Goal: Transaction & Acquisition: Book appointment/travel/reservation

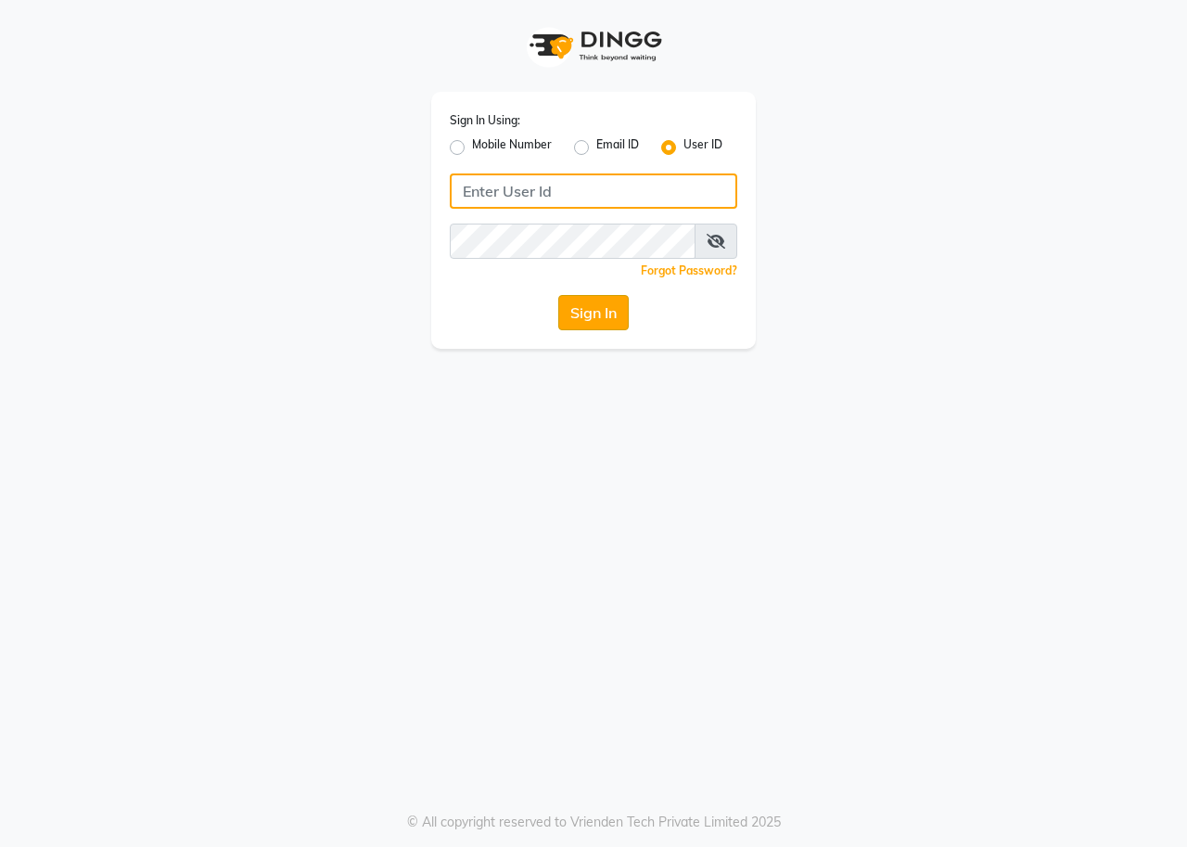
type input "onfleek"
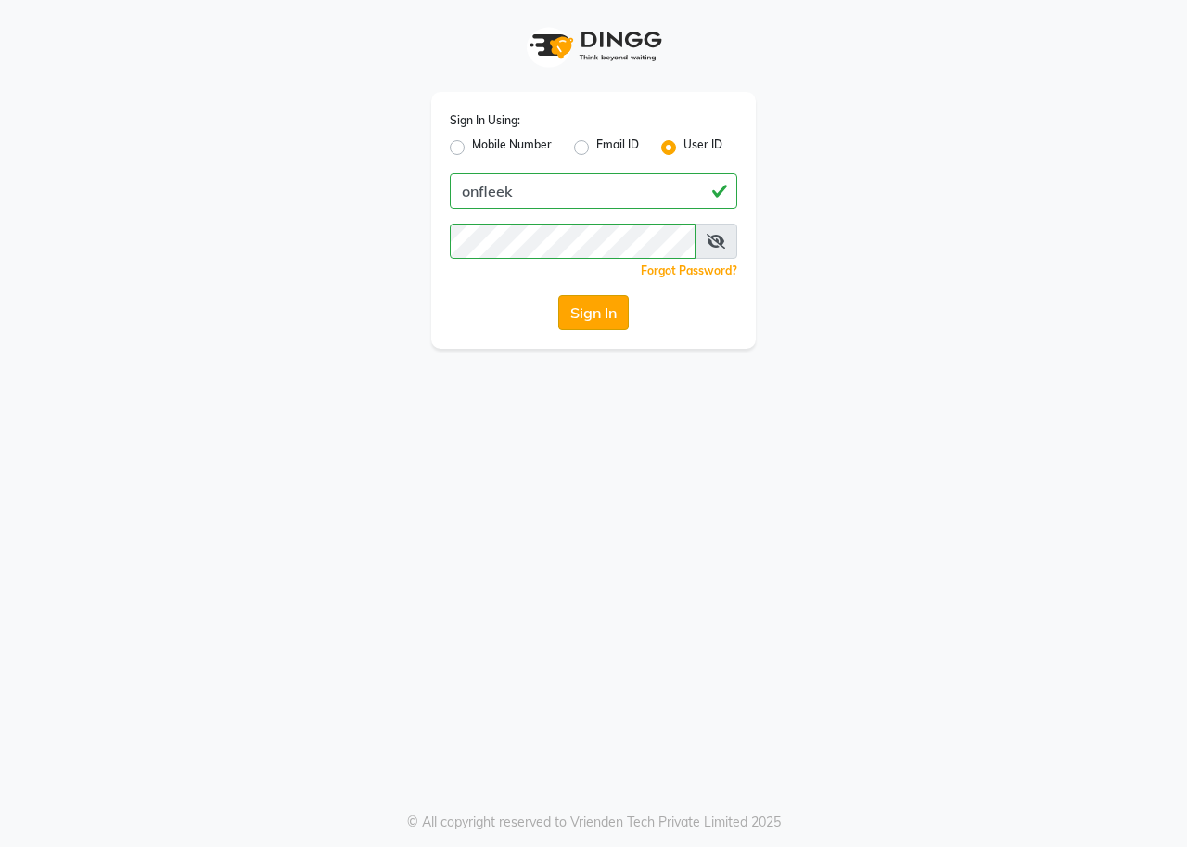
click at [596, 310] on button "Sign In" at bounding box center [593, 312] width 70 height 35
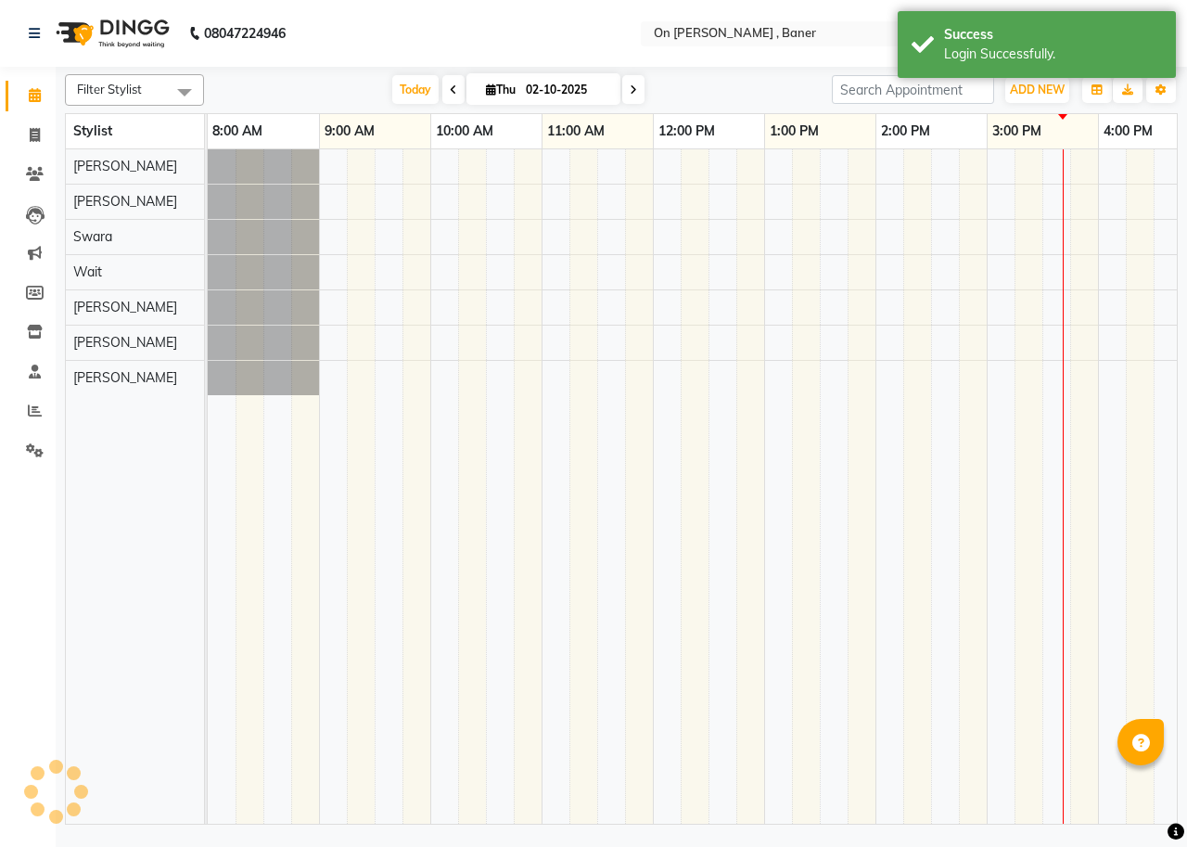
select select "en"
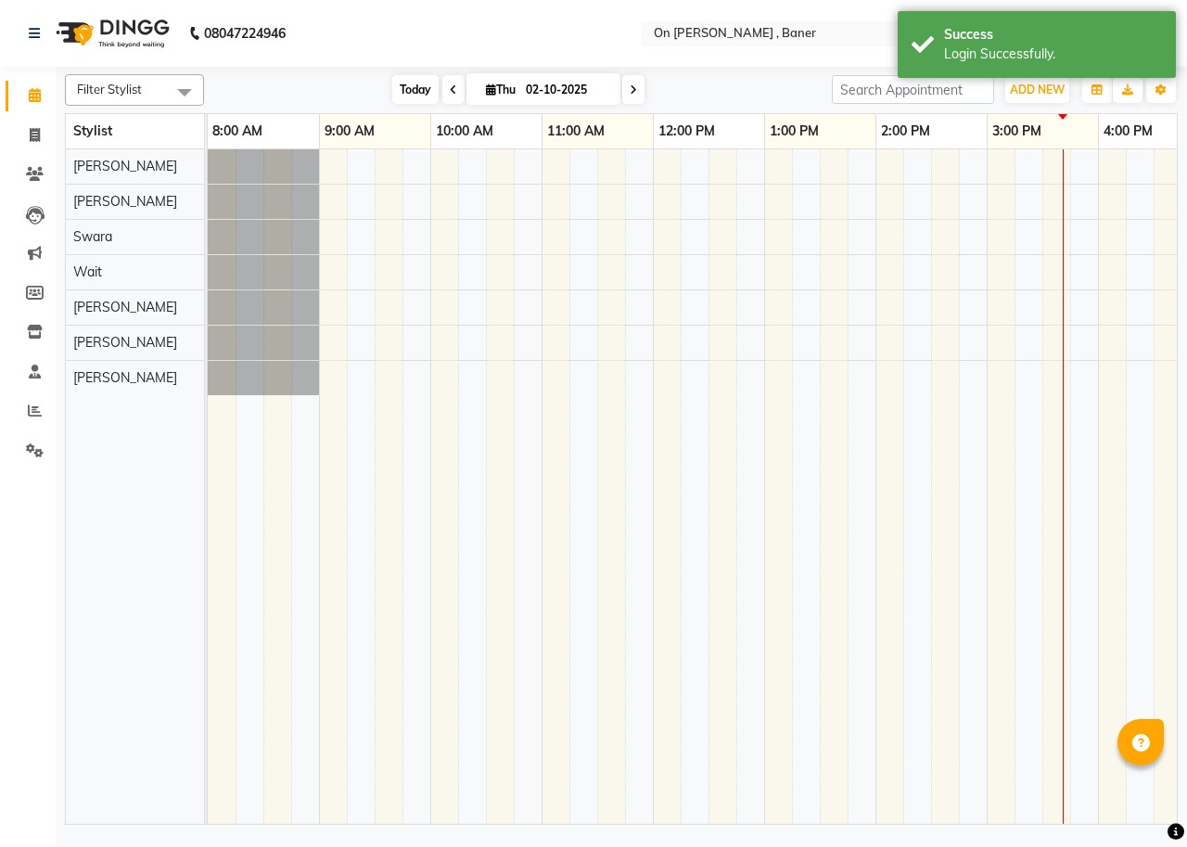
click at [404, 91] on span "Today" at bounding box center [415, 89] width 46 height 29
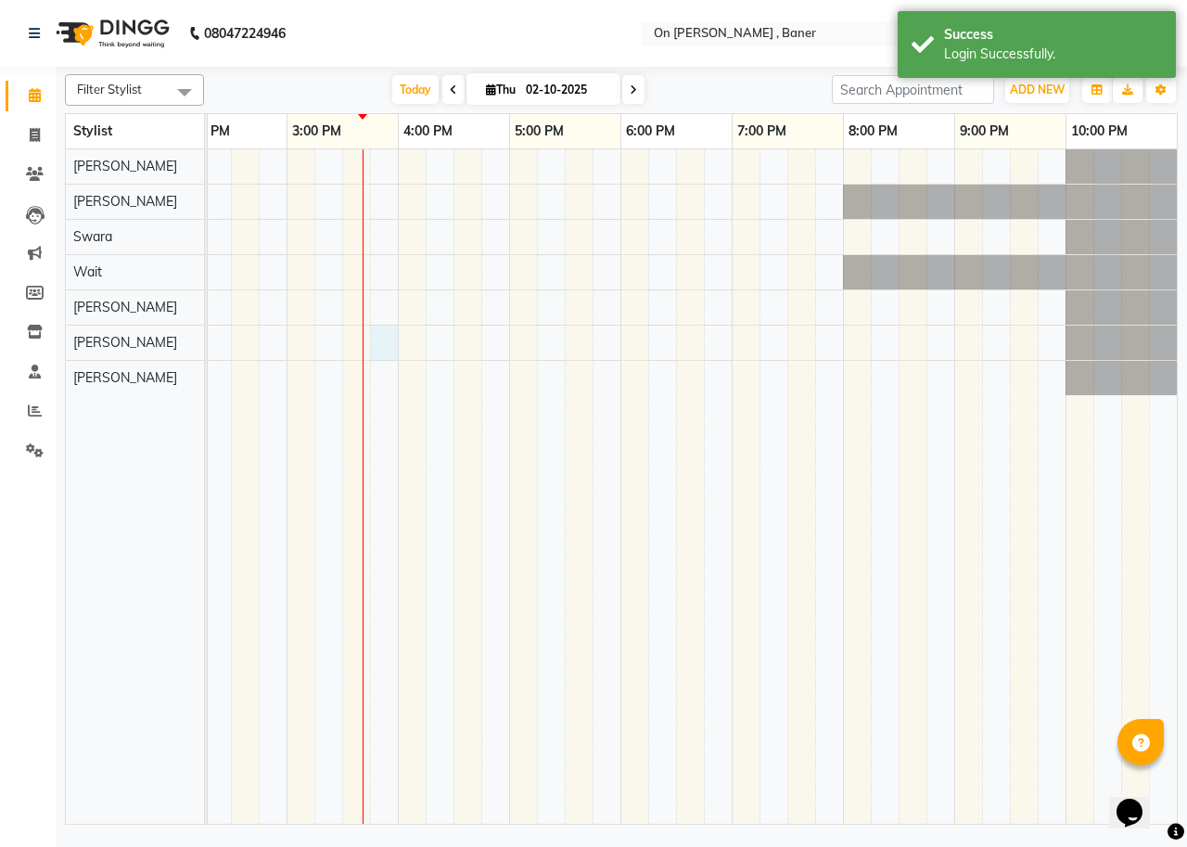
click at [382, 345] on div at bounding box center [342, 486] width 1669 height 674
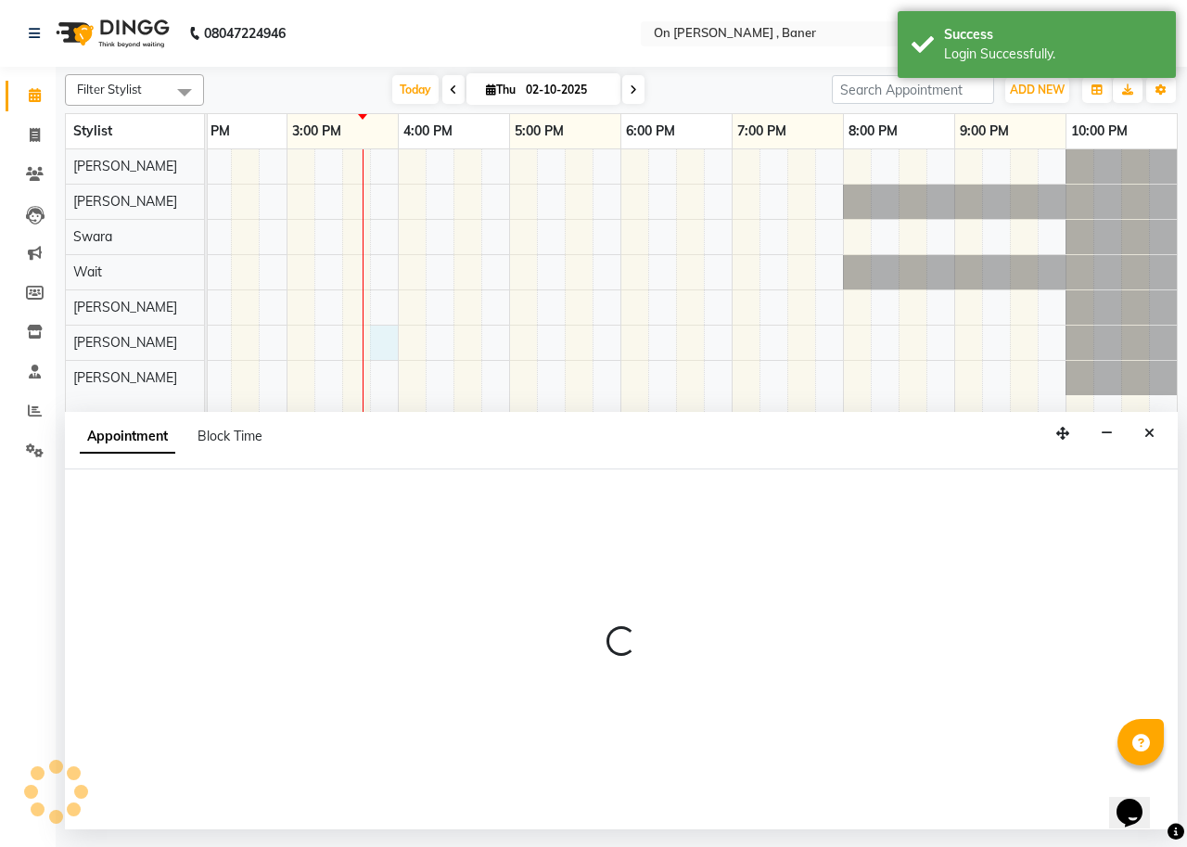
select select "40790"
select select "tentative"
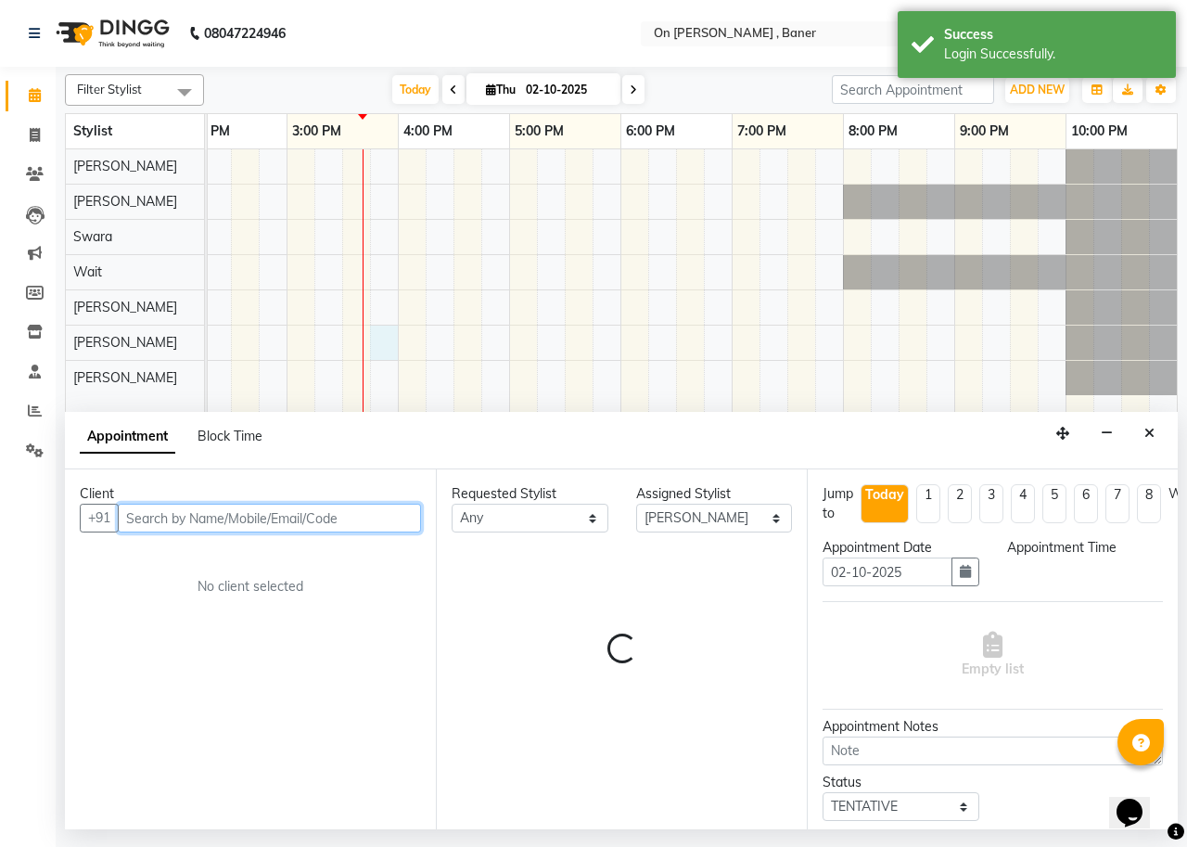
select select "945"
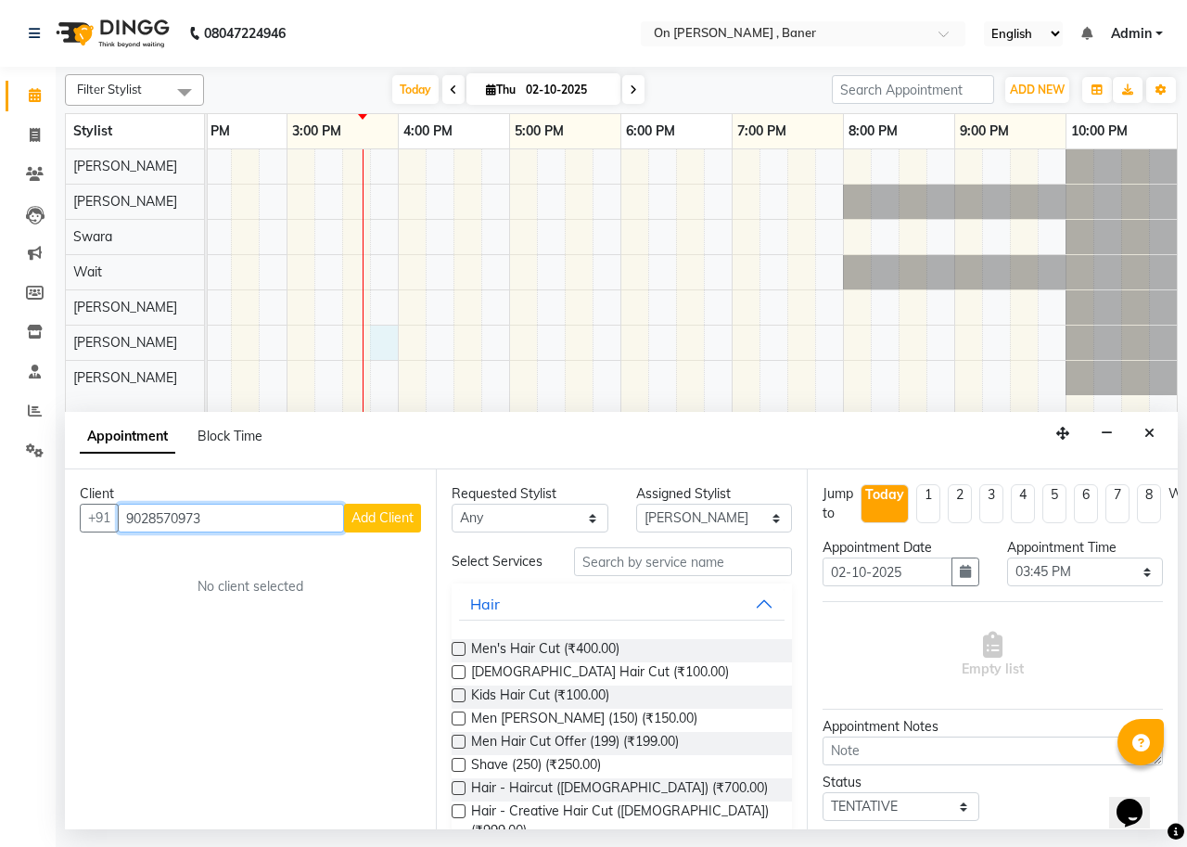
type input "9028570973"
click at [365, 515] on span "Add Client" at bounding box center [382, 517] width 62 height 17
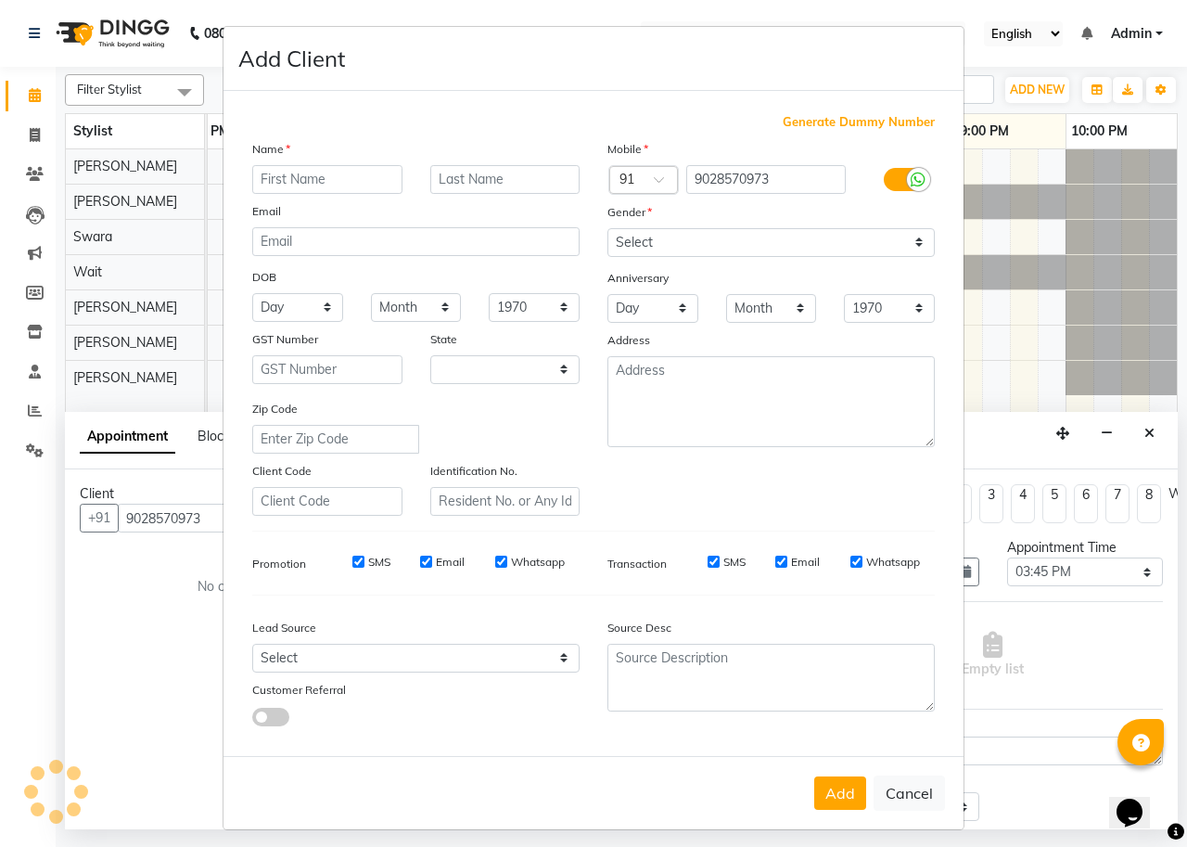
select select "22"
type input "Rajan"
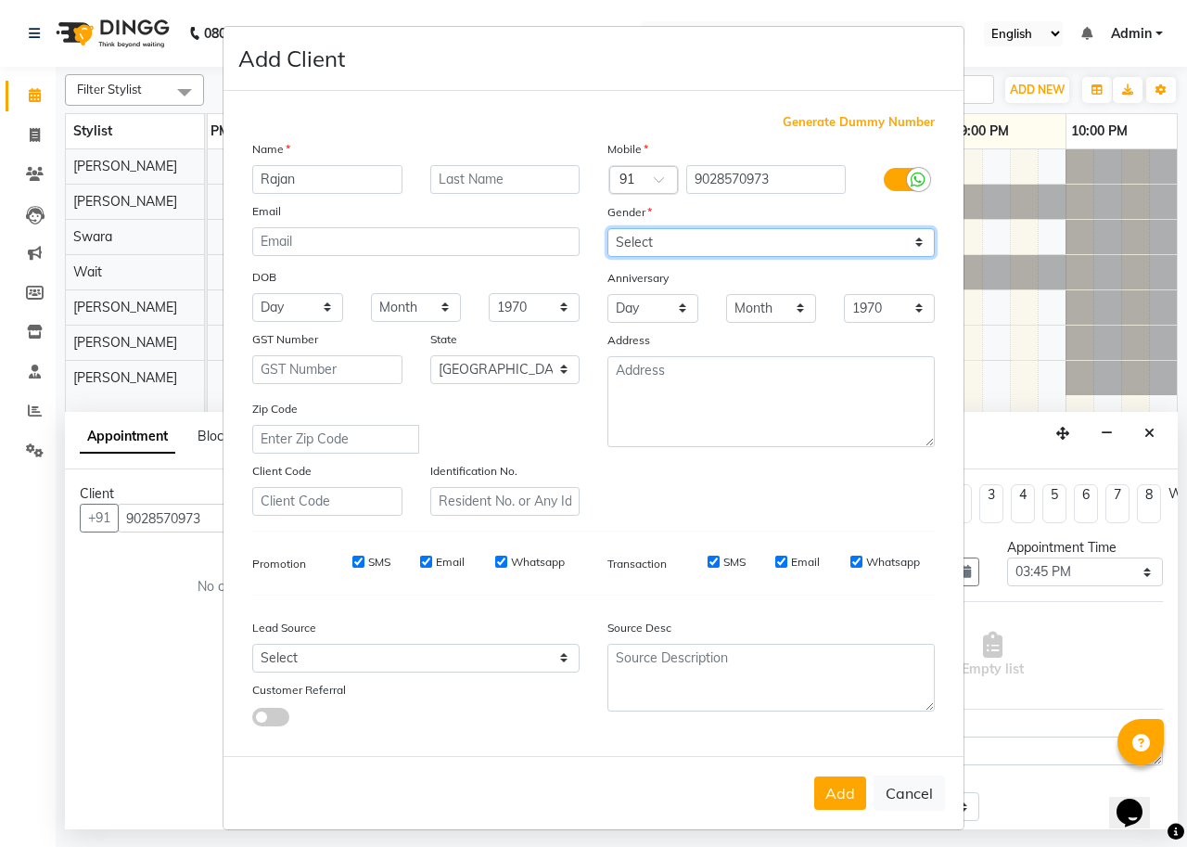
click at [636, 248] on select "Select [DEMOGRAPHIC_DATA] [DEMOGRAPHIC_DATA] Other Prefer Not To Say" at bounding box center [770, 242] width 327 height 29
select select "[DEMOGRAPHIC_DATA]"
click at [607, 228] on select "Select [DEMOGRAPHIC_DATA] [DEMOGRAPHIC_DATA] Other Prefer Not To Say" at bounding box center [770, 242] width 327 height 29
click at [835, 803] on button "Add" at bounding box center [840, 792] width 52 height 33
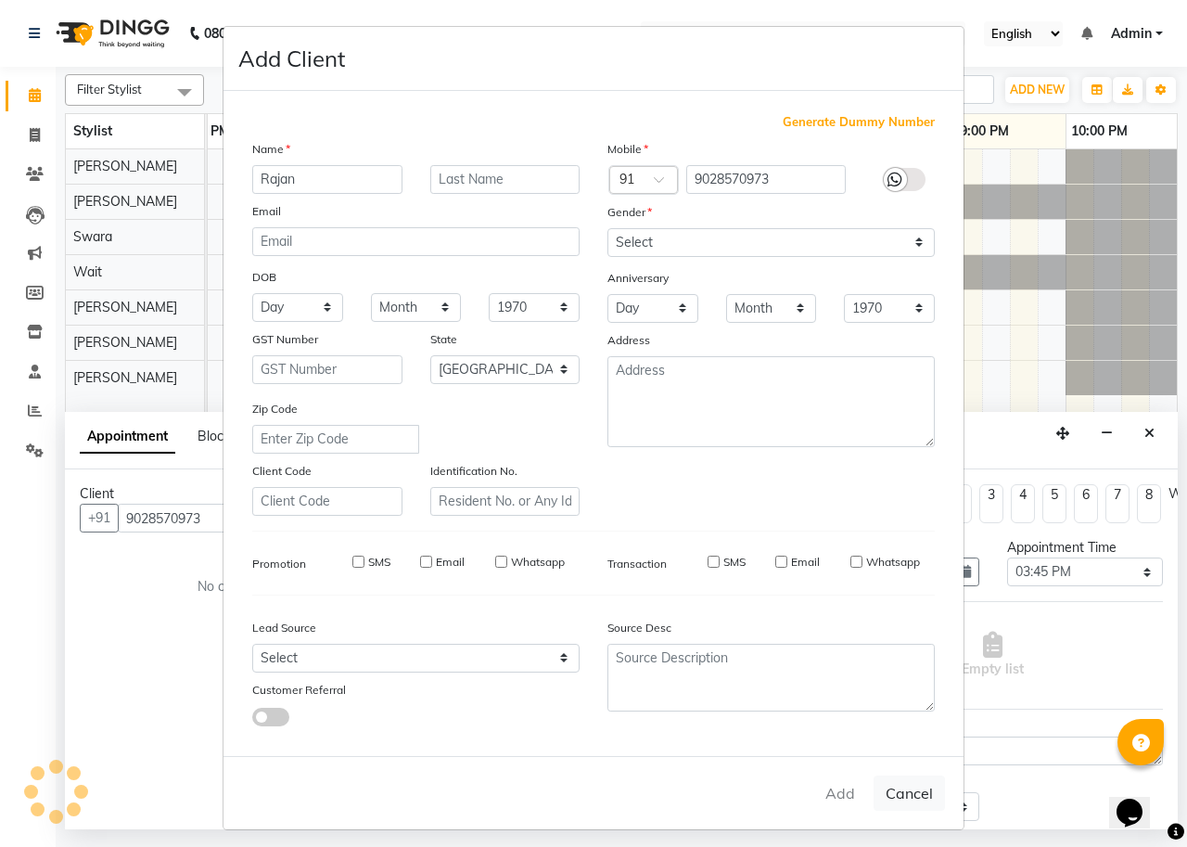
select select
select select "null"
select select
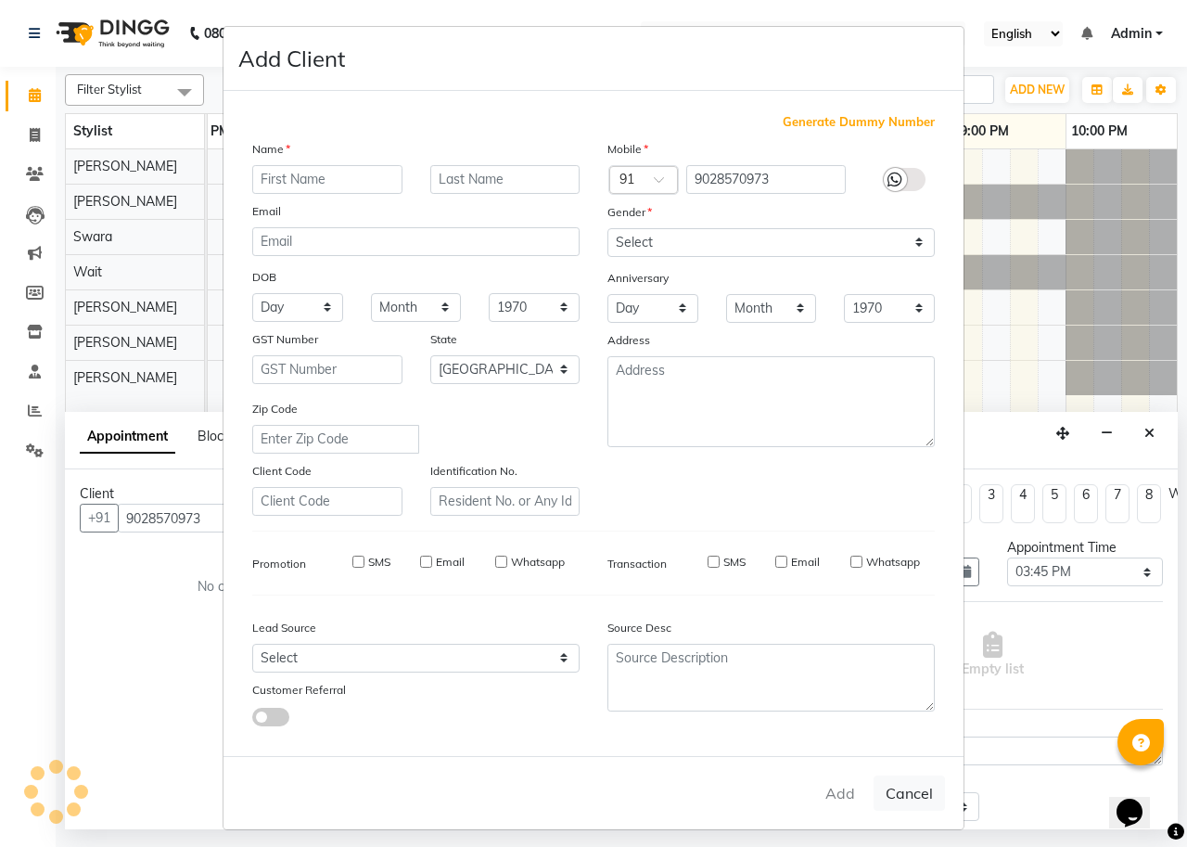
select select
checkbox input "false"
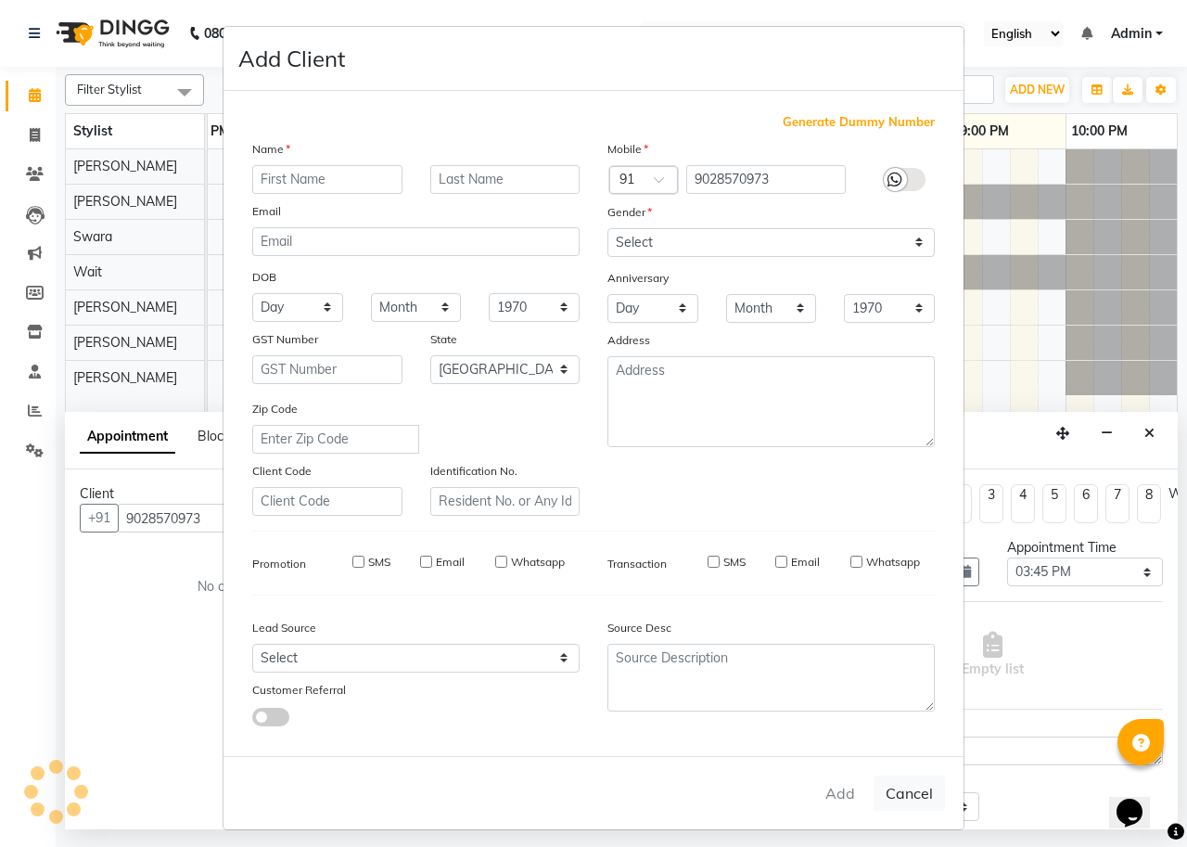
checkbox input "false"
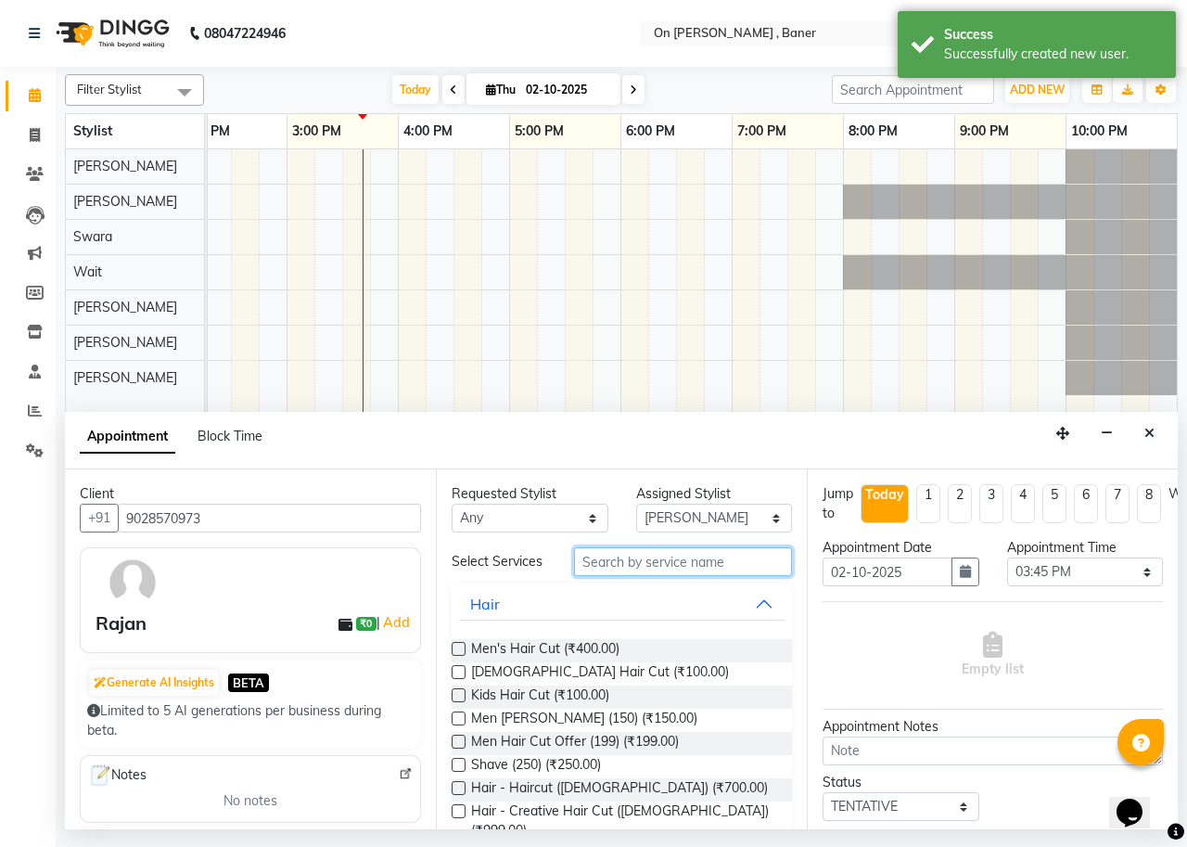
click at [669, 571] on input "text" at bounding box center [683, 561] width 218 height 29
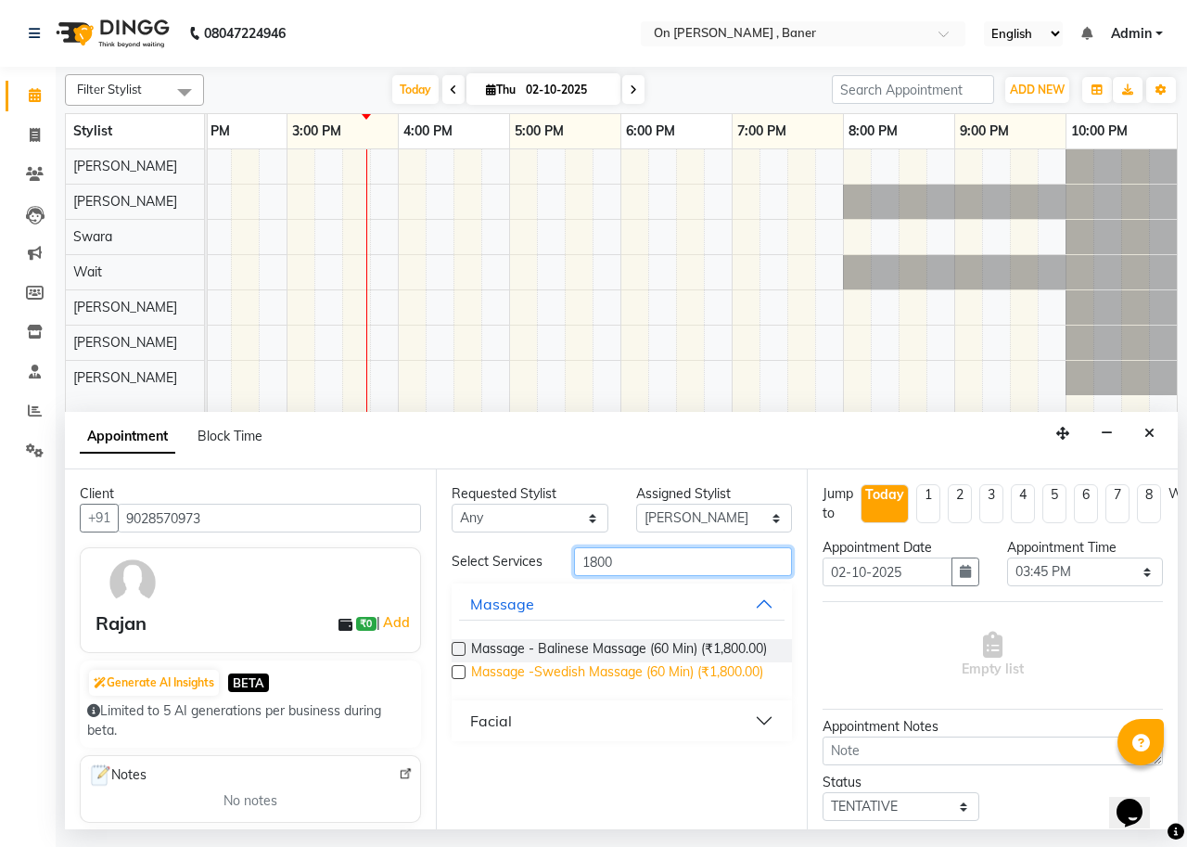
type input "1800"
click at [716, 677] on span "Massage -Swedish Massage (60 Min) (₹1,800.00)" at bounding box center [617, 673] width 292 height 23
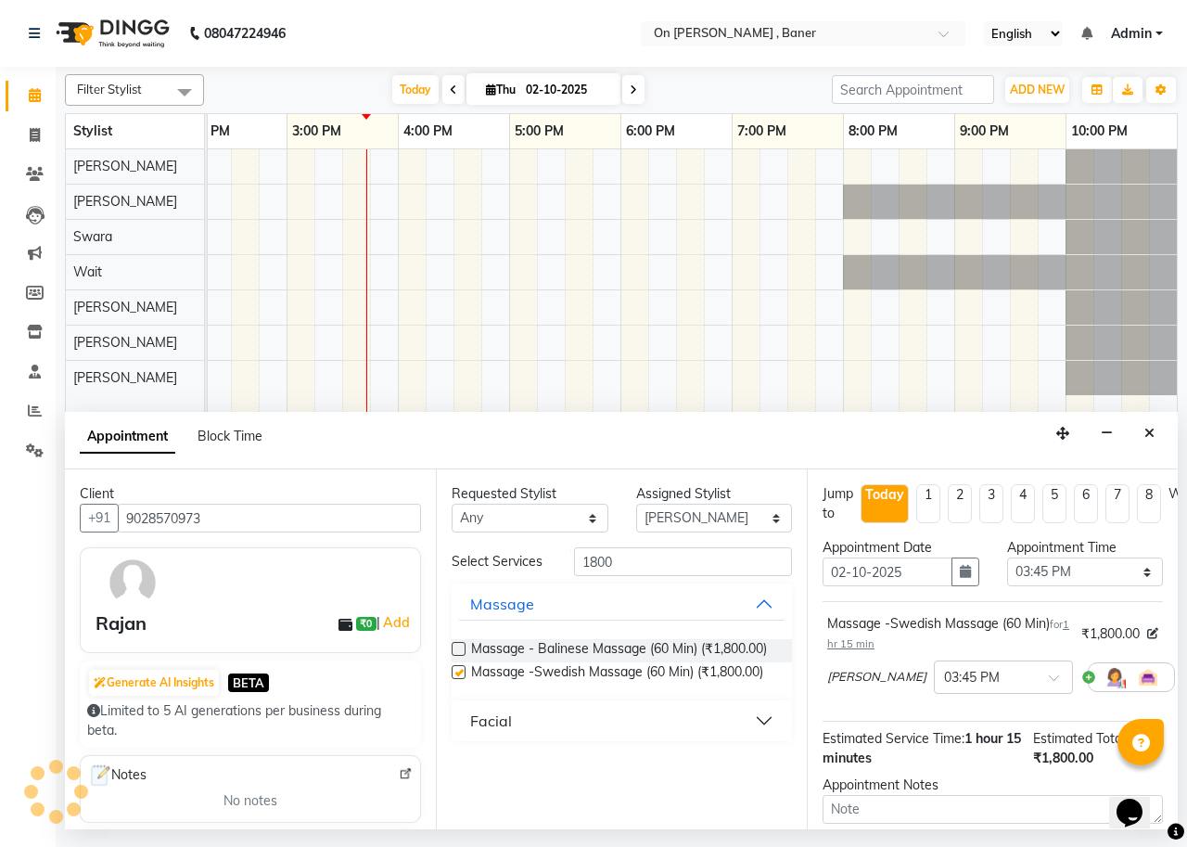
checkbox input "false"
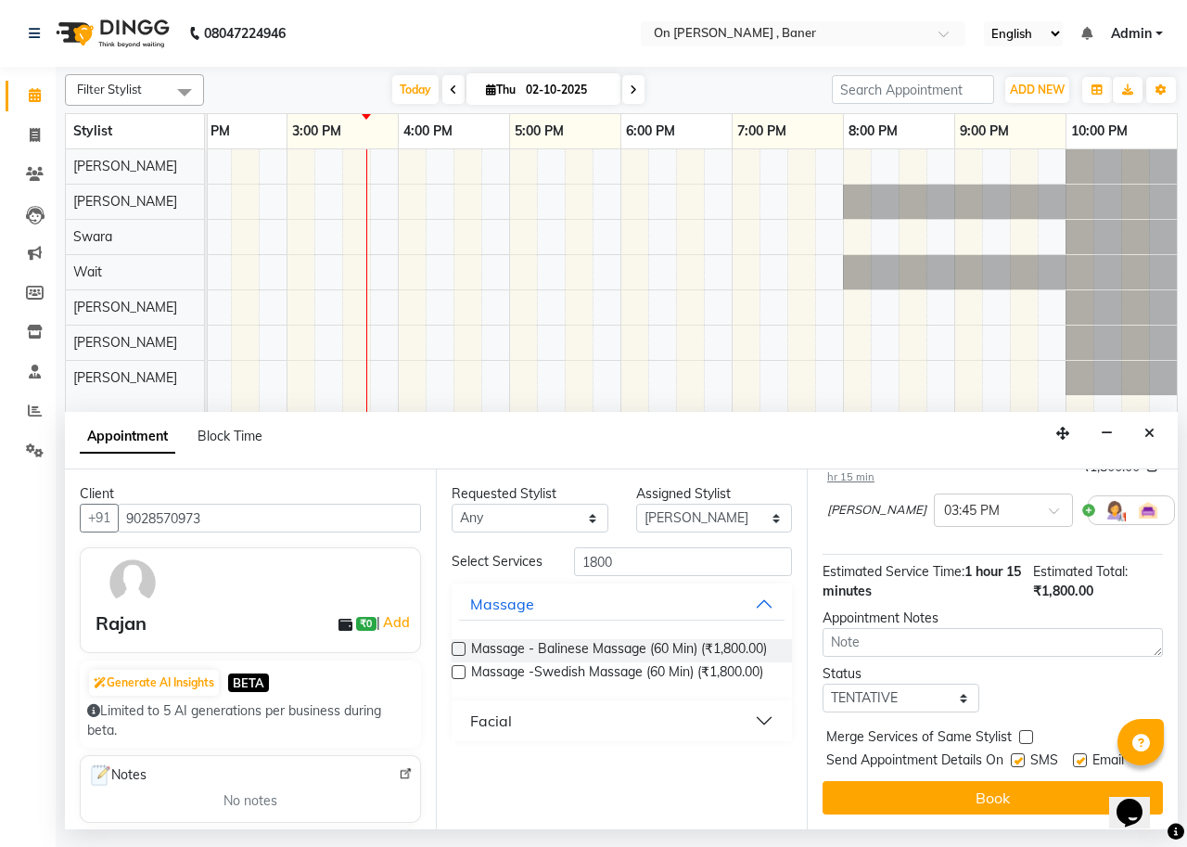
scroll to position [183, 0]
click at [1022, 730] on label at bounding box center [1026, 737] width 14 height 14
click at [1022, 732] on input "checkbox" at bounding box center [1025, 738] width 12 height 12
checkbox input "true"
click at [1017, 753] on label at bounding box center [1018, 760] width 14 height 14
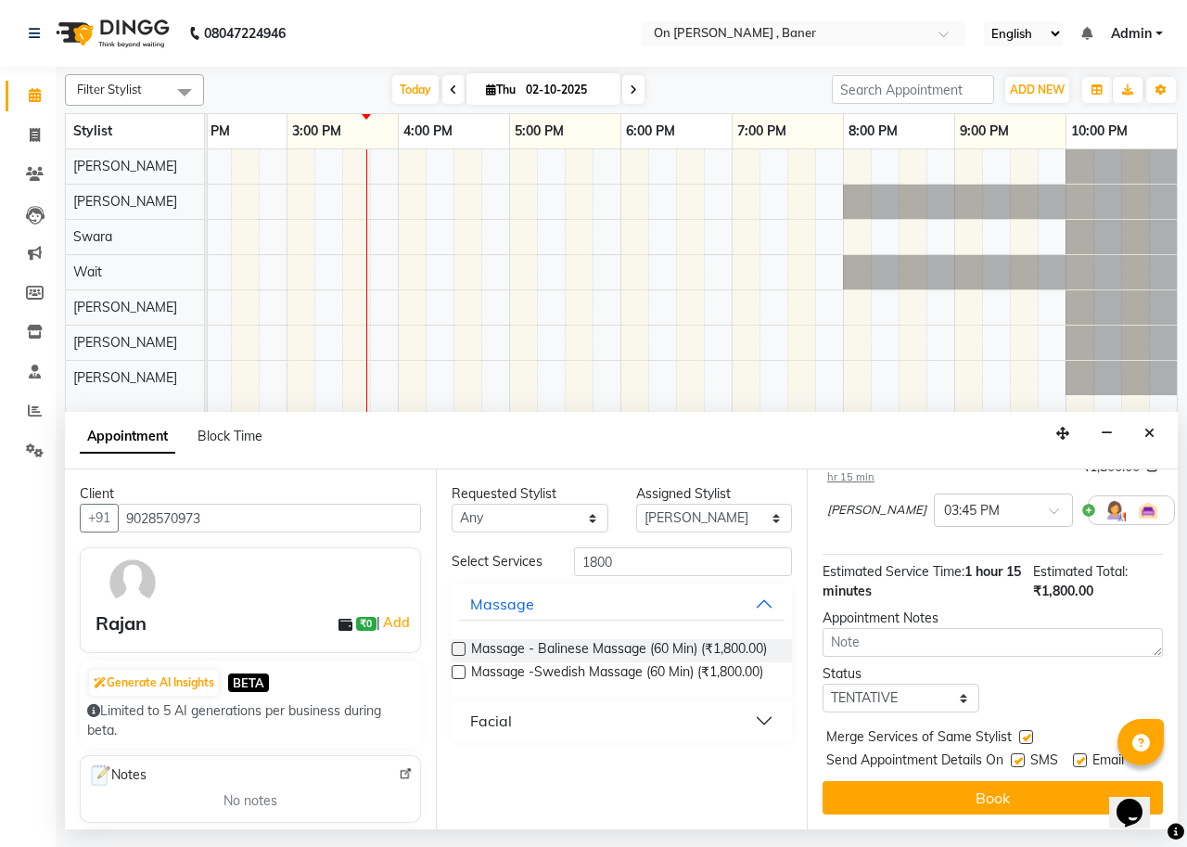
click at [1017, 756] on input "checkbox" at bounding box center [1017, 762] width 12 height 12
checkbox input "false"
drag, startPoint x: 869, startPoint y: 677, endPoint x: 875, endPoint y: 692, distance: 16.2
click at [869, 683] on select "Select TENTATIVE CONFIRM CHECK-IN UPCOMING" at bounding box center [900, 697] width 157 height 29
select select "confirm booking"
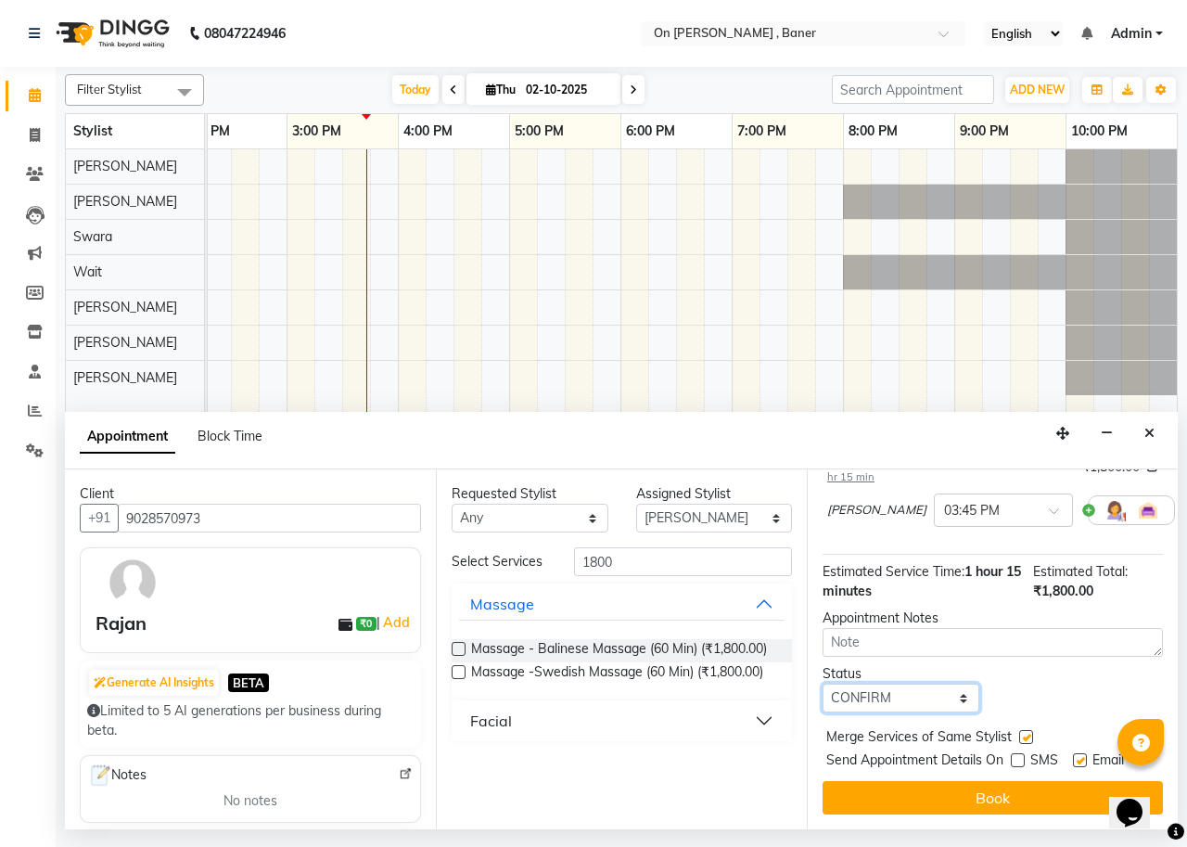
click at [822, 683] on select "Select TENTATIVE CONFIRM CHECK-IN UPCOMING" at bounding box center [900, 697] width 157 height 29
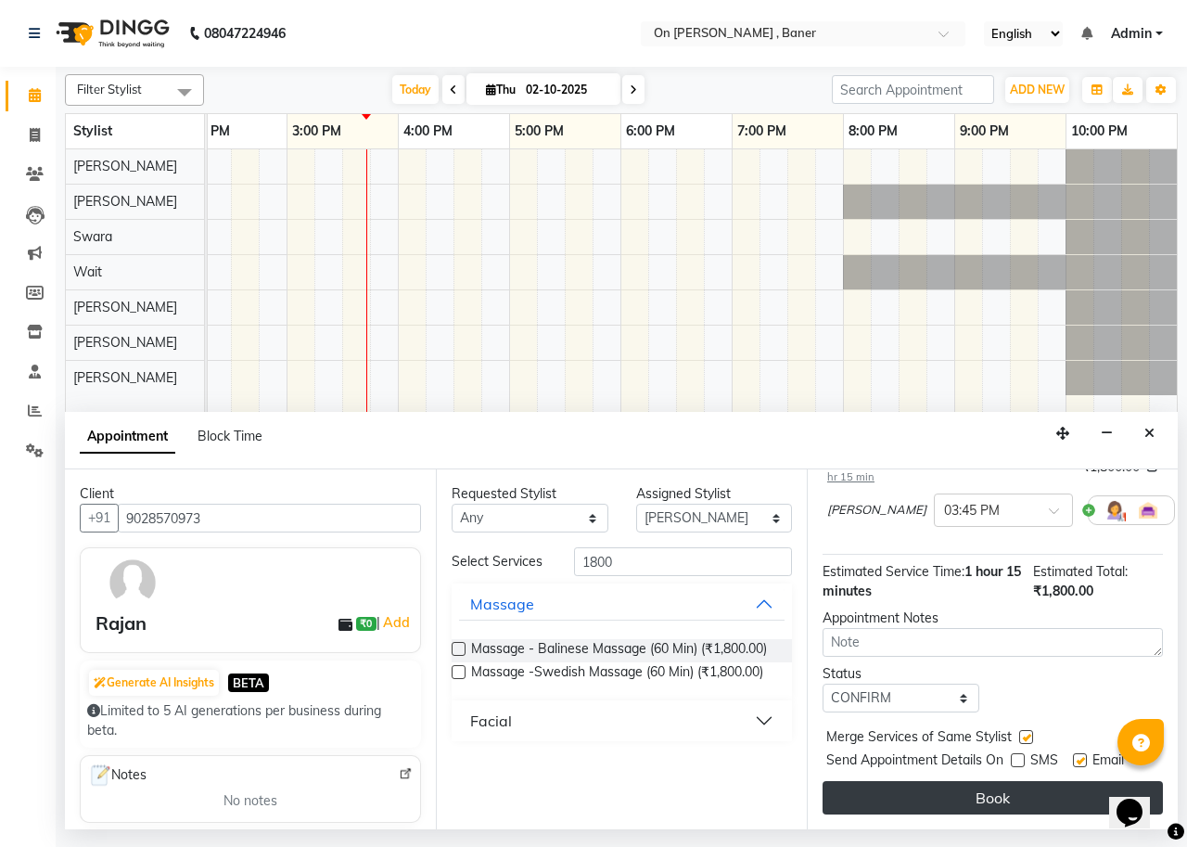
click at [954, 781] on button "Book" at bounding box center [992, 797] width 340 height 33
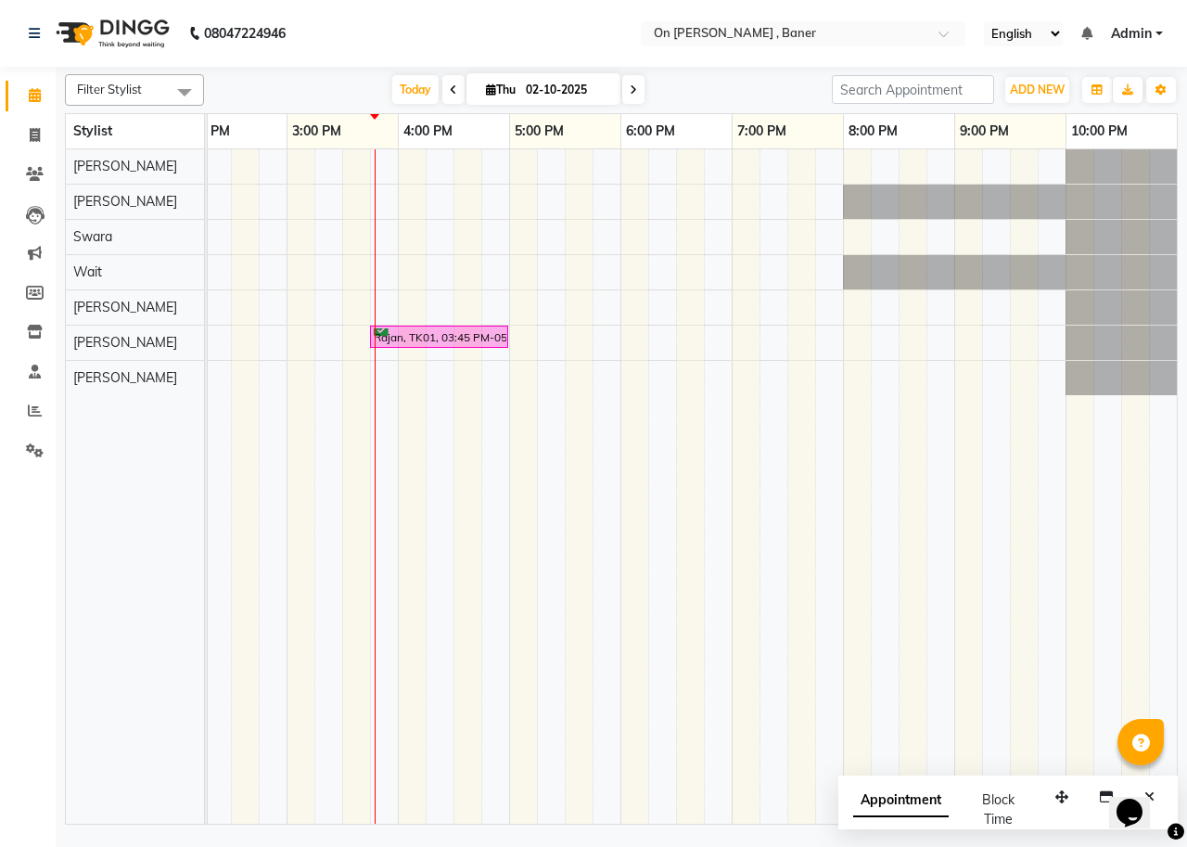
click at [415, 162] on div "Rajan, TK01, 03:45 PM-05:00 PM, Massage -Swedish Massage (60 Min)" at bounding box center [342, 486] width 1669 height 674
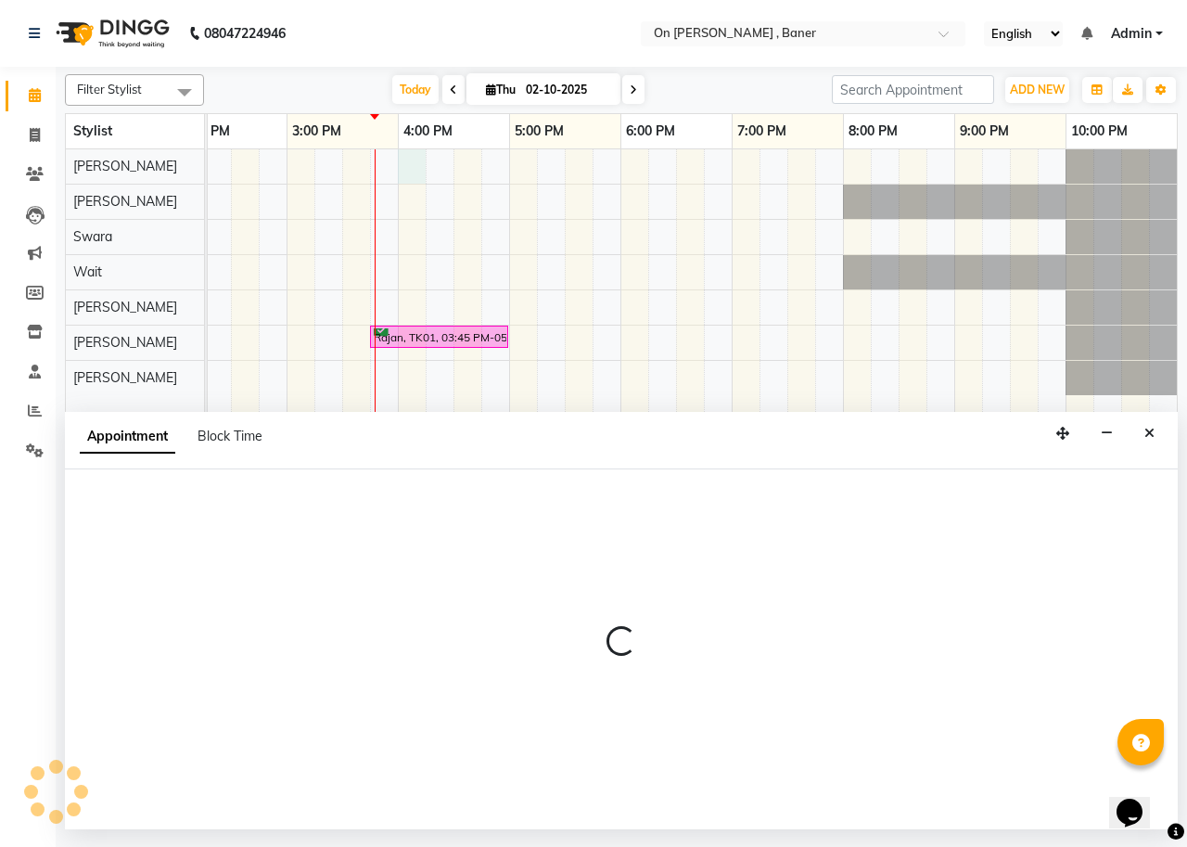
select select "25558"
select select "960"
select select "tentative"
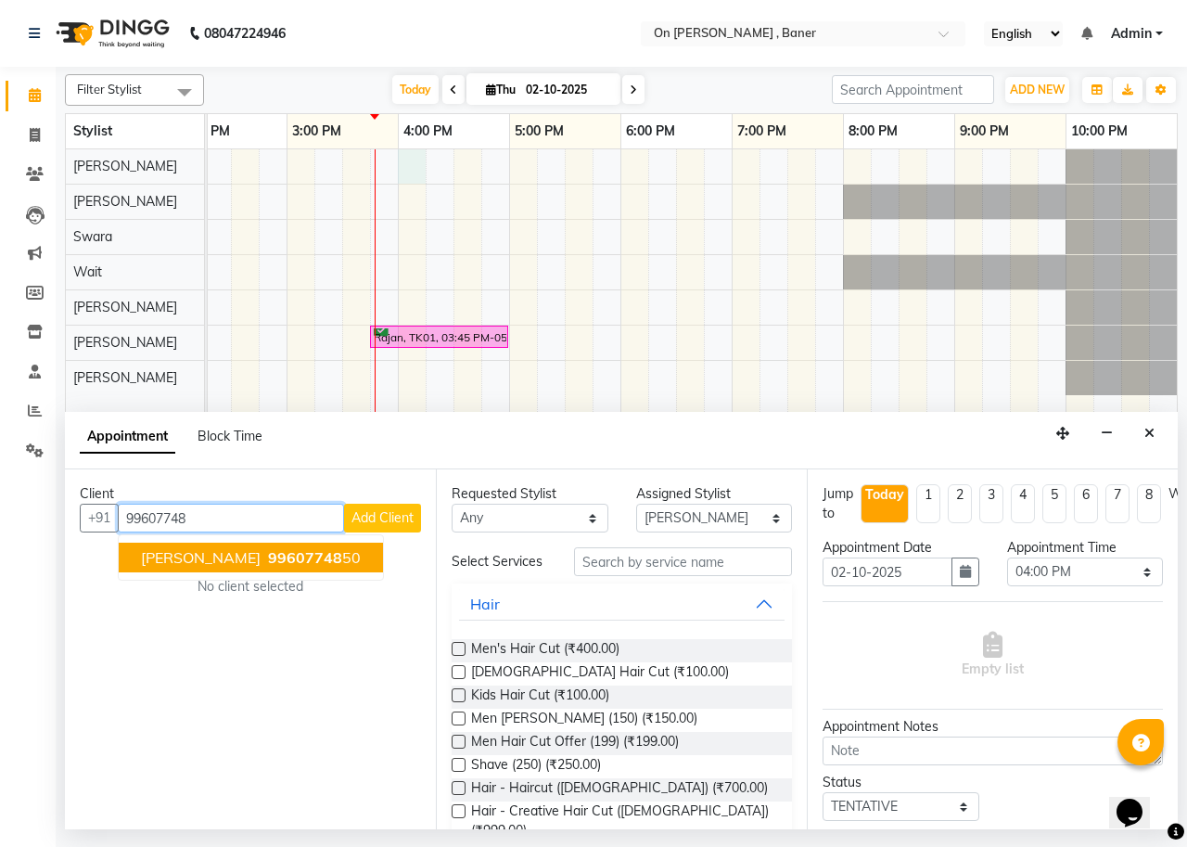
click at [318, 554] on ngb-highlight "99607748 50" at bounding box center [312, 557] width 96 height 19
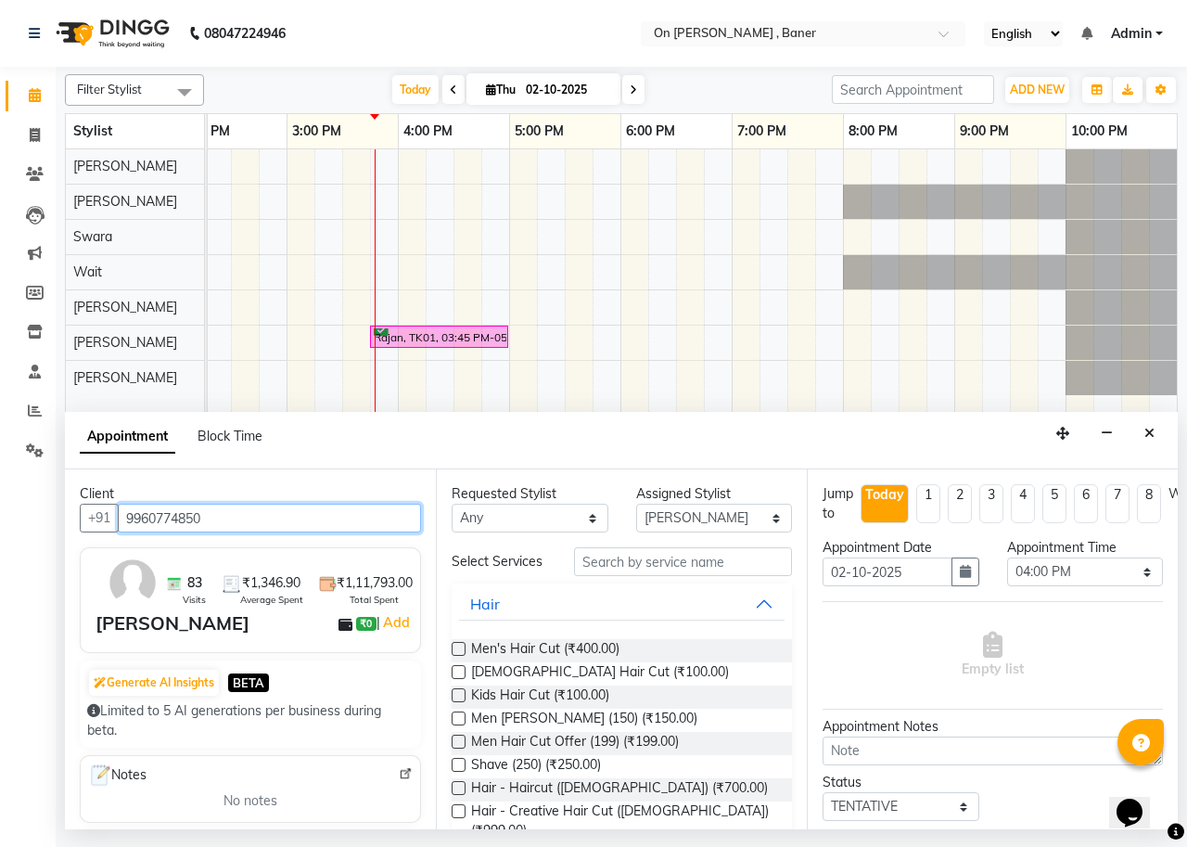
type input "9960774850"
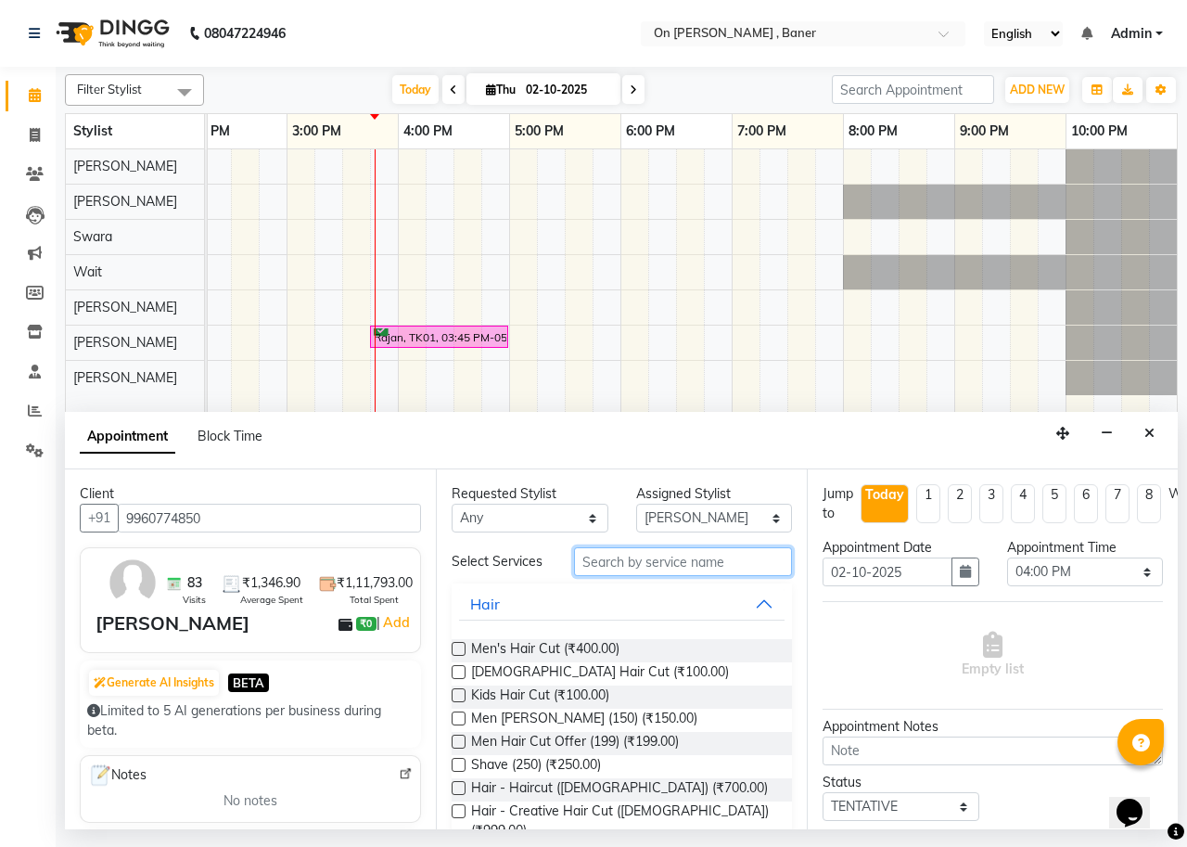
click at [637, 570] on input "text" at bounding box center [683, 561] width 218 height 29
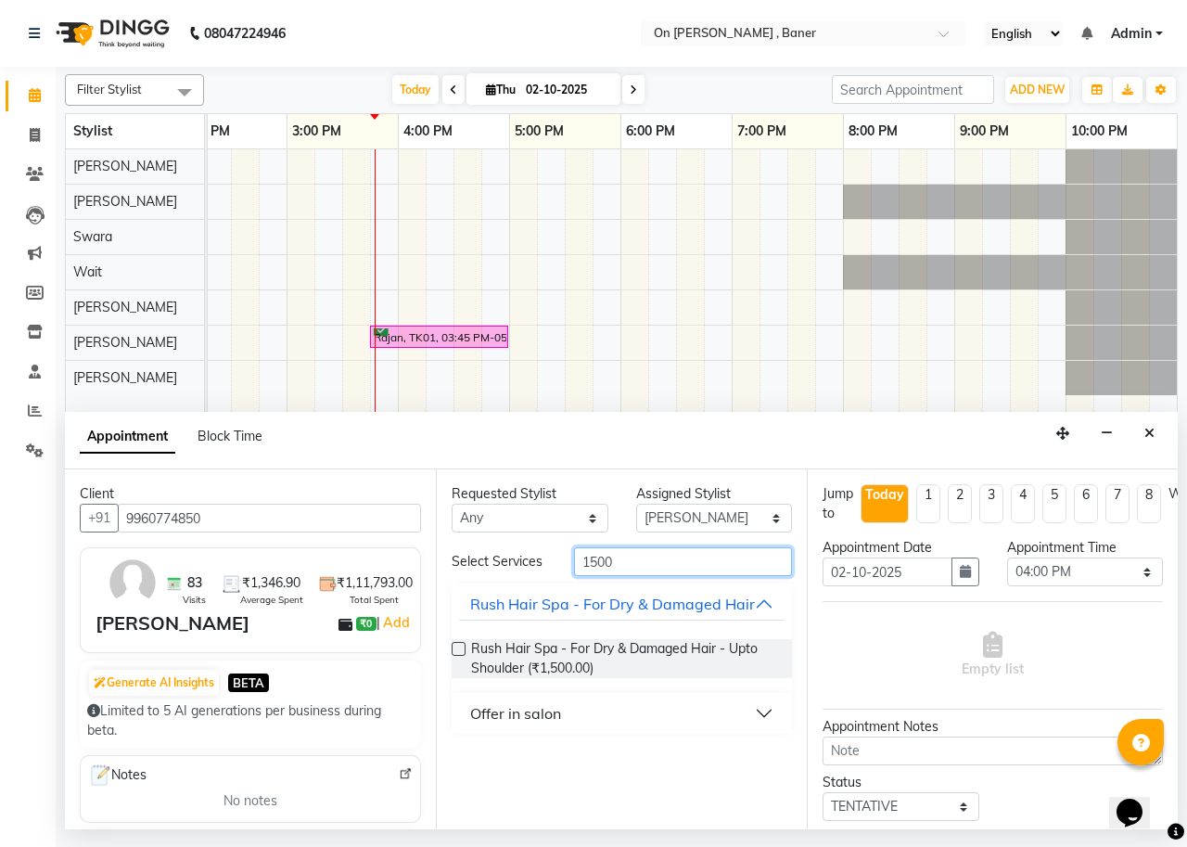
type input "1500"
click at [572, 730] on button "Offer in salon" at bounding box center [621, 712] width 325 height 33
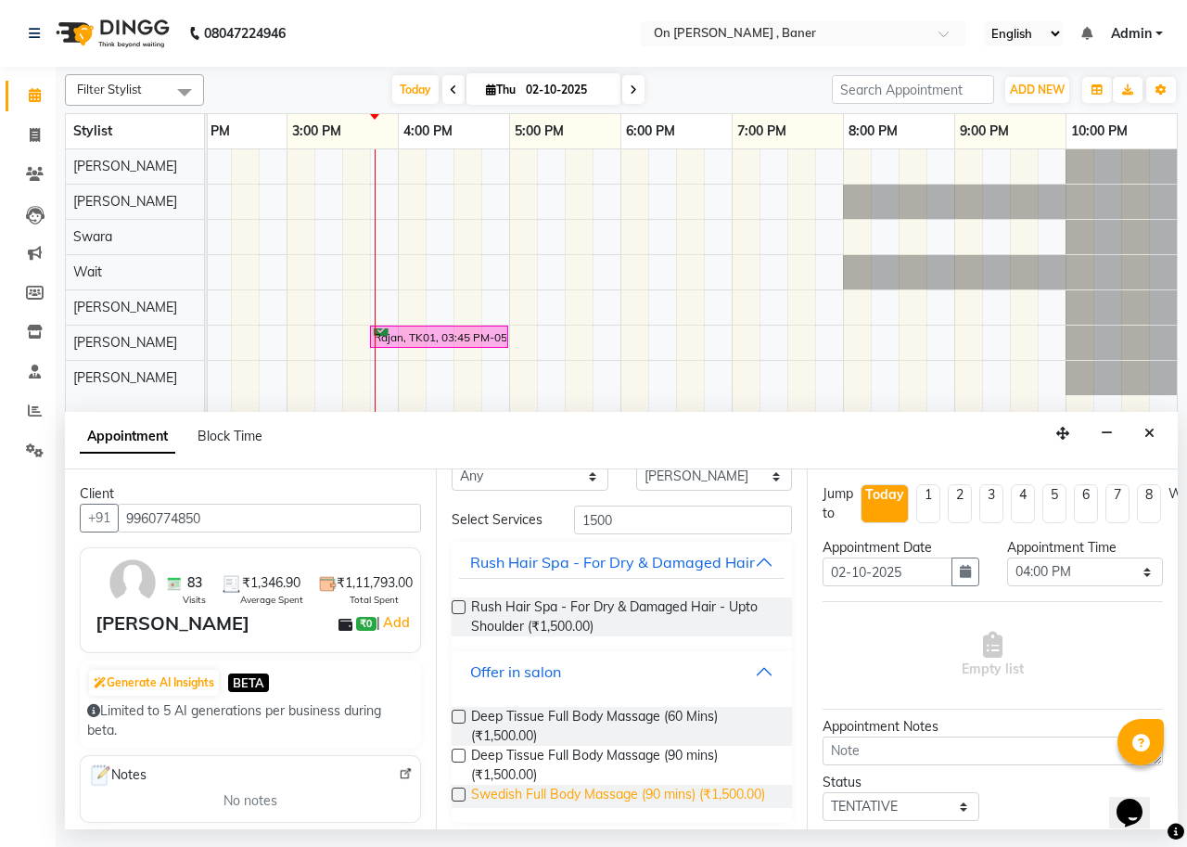
scroll to position [79, 0]
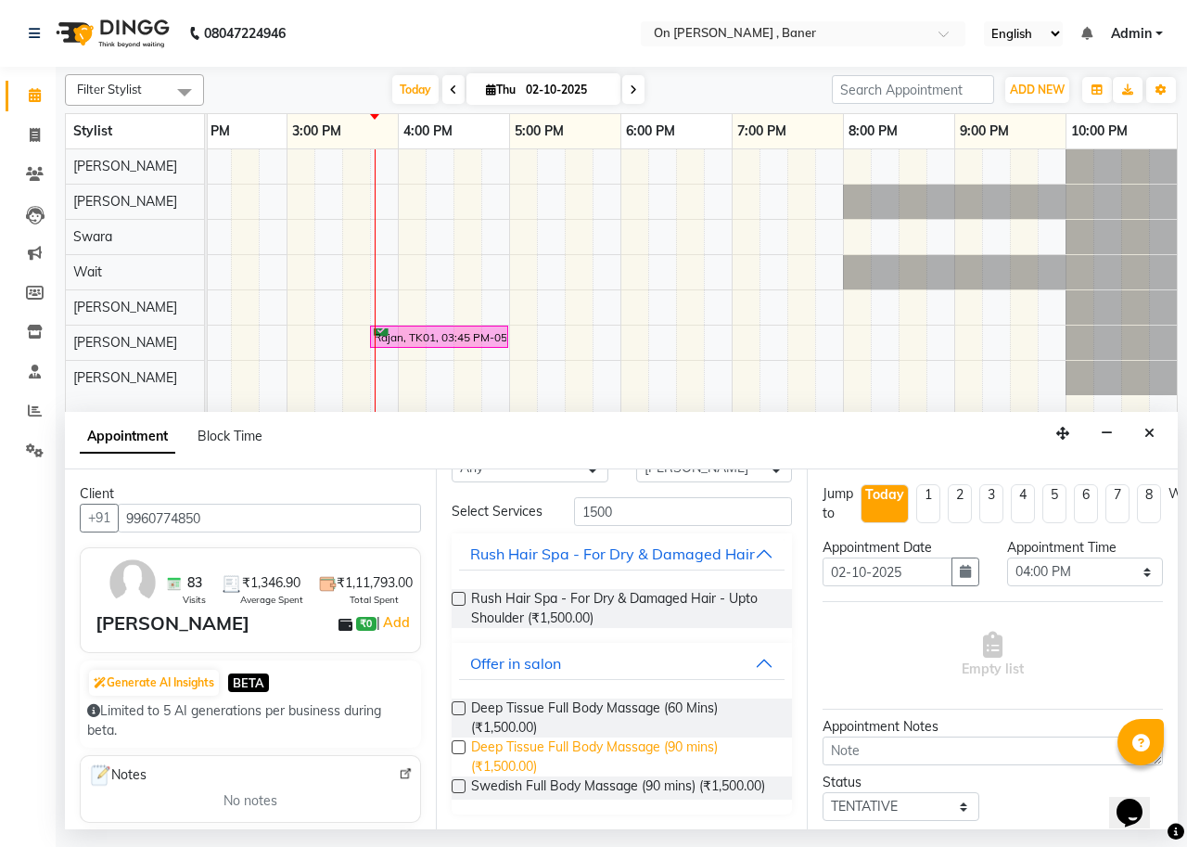
click at [576, 744] on span "Deep Tissue Full Body Massage (90 mins) (₹1,500.00)" at bounding box center [624, 756] width 306 height 39
checkbox input "false"
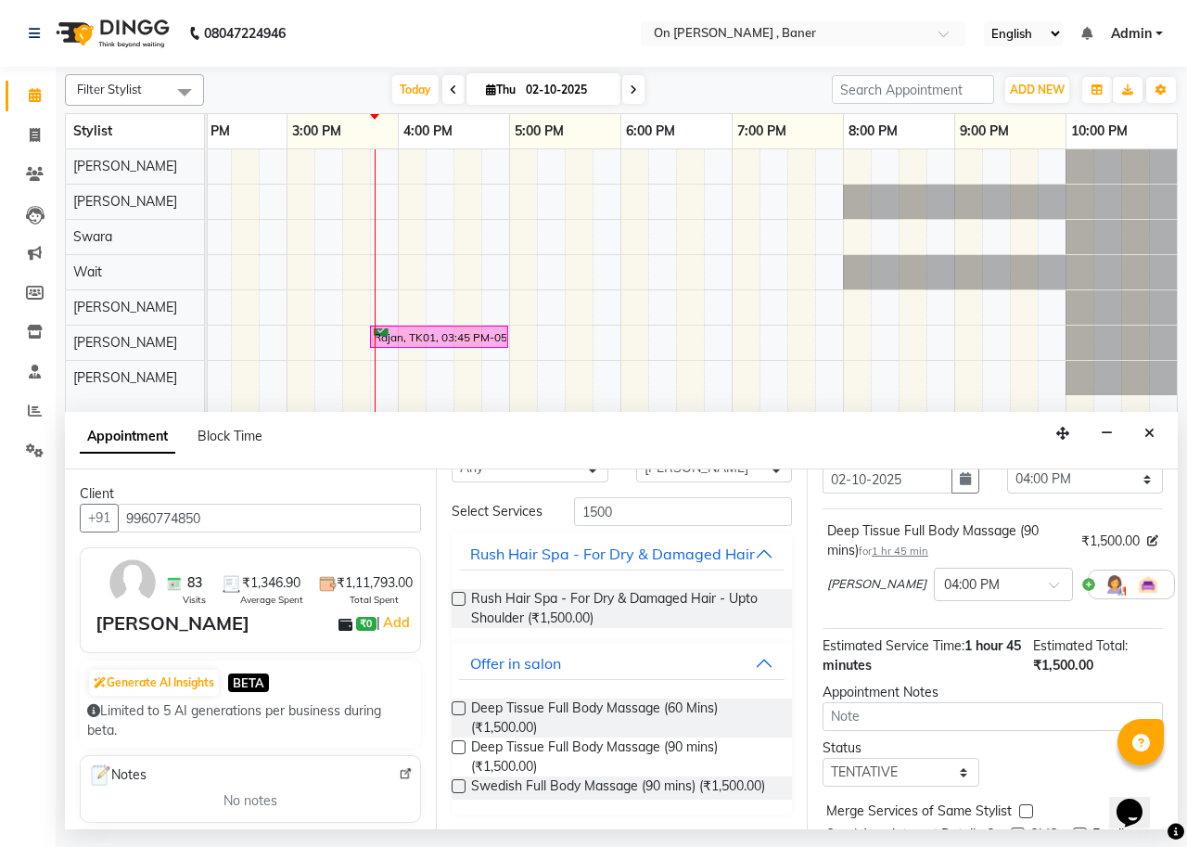
scroll to position [183, 0]
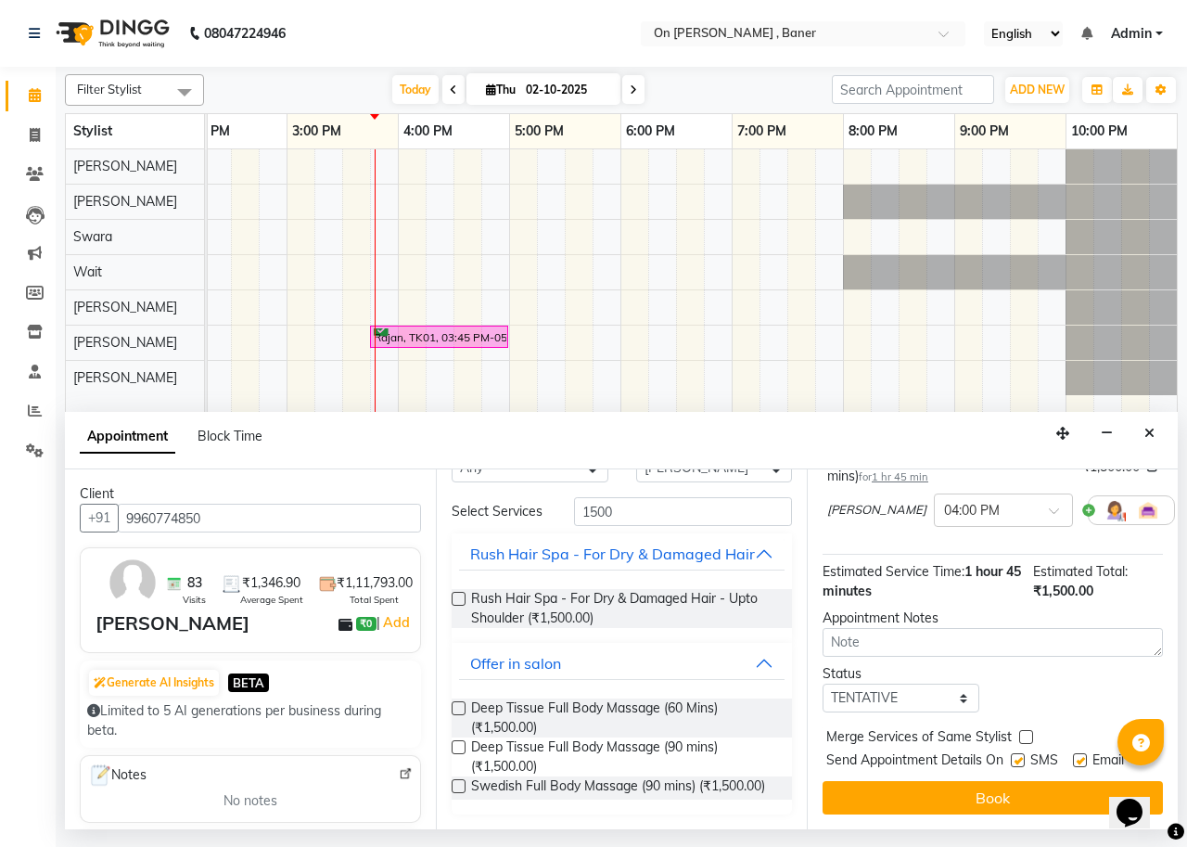
click at [1025, 731] on div at bounding box center [1025, 740] width 12 height 19
click at [1020, 708] on div "Jump to [DATE] 1 2 3 4 5 6 7 8 Weeks Appointment Date [DATE] Appointment Time S…" at bounding box center [992, 649] width 371 height 360
click at [1023, 730] on label at bounding box center [1026, 737] width 14 height 14
click at [1023, 732] on input "checkbox" at bounding box center [1025, 738] width 12 height 12
checkbox input "true"
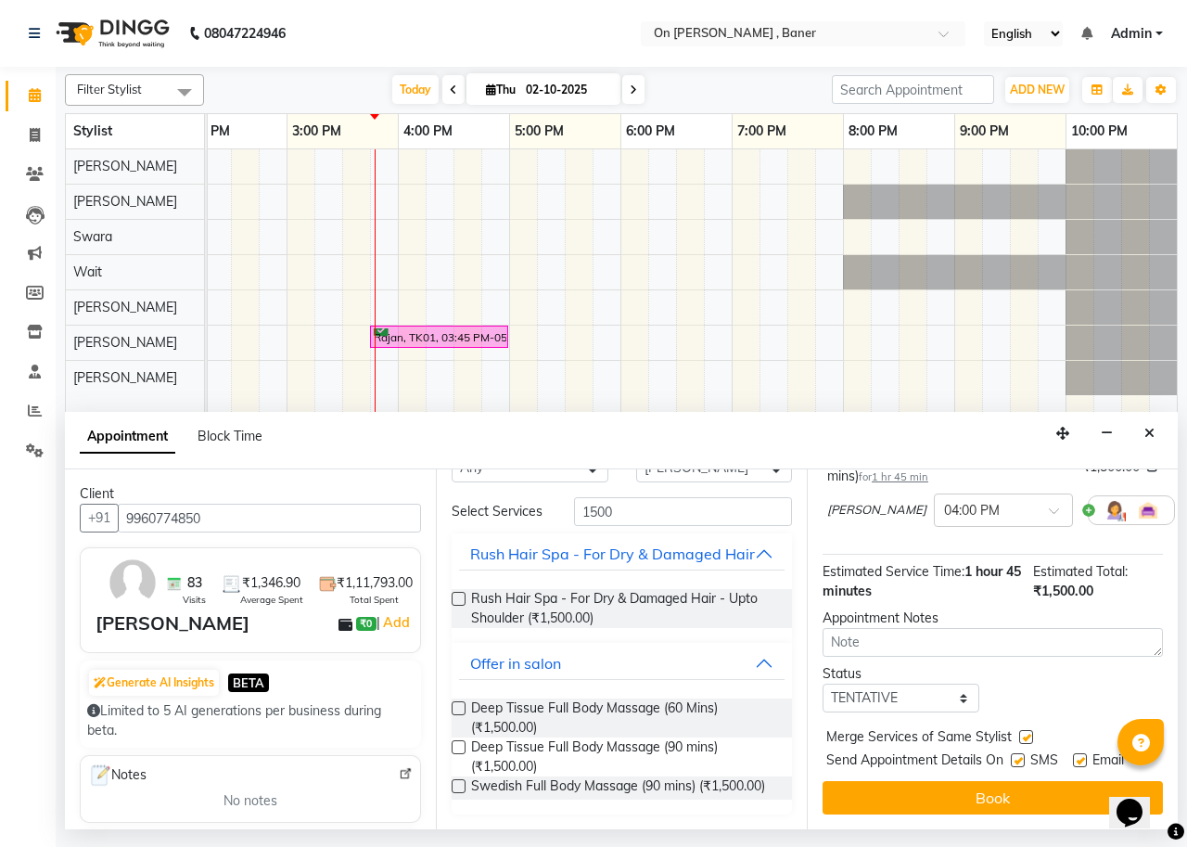
click at [1018, 753] on label at bounding box center [1018, 760] width 14 height 14
click at [1018, 756] on input "checkbox" at bounding box center [1017, 762] width 12 height 12
checkbox input "false"
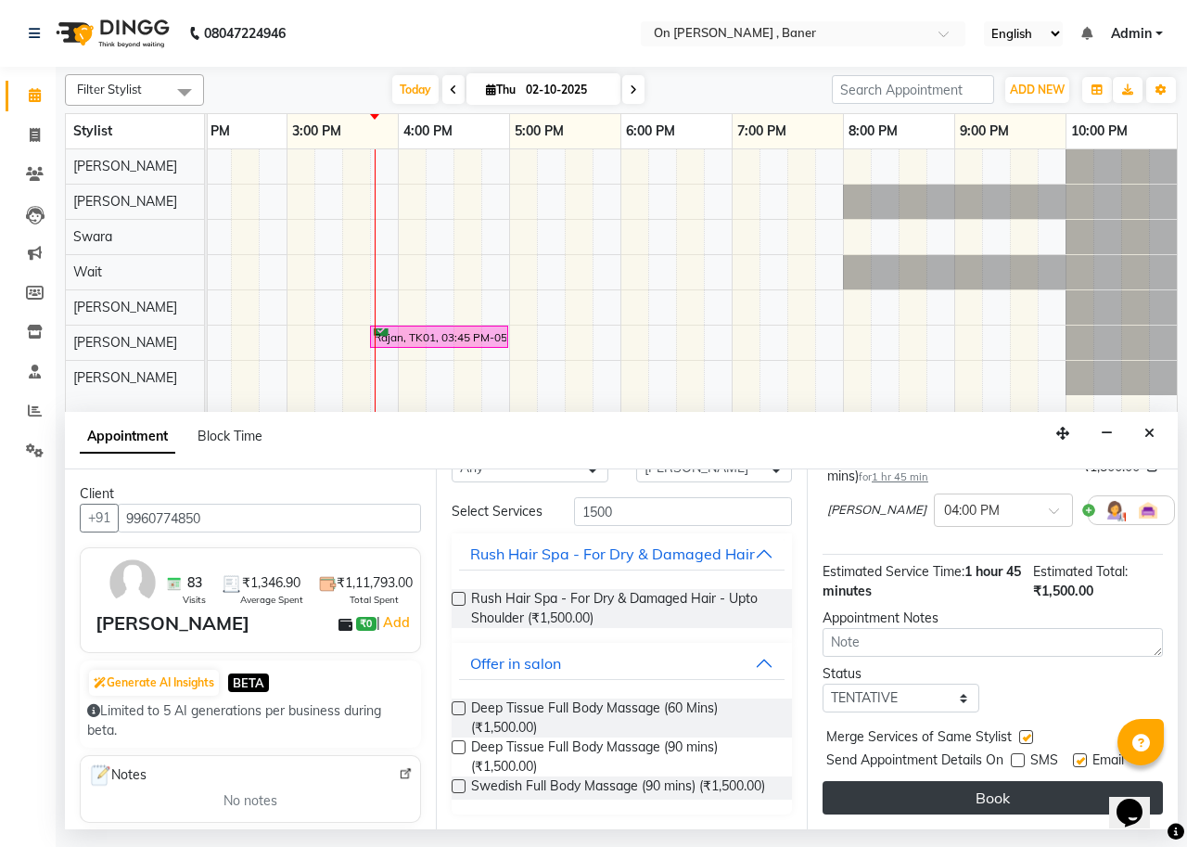
click at [1012, 781] on button "Book" at bounding box center [992, 797] width 340 height 33
